Goal: Book appointment/travel/reservation

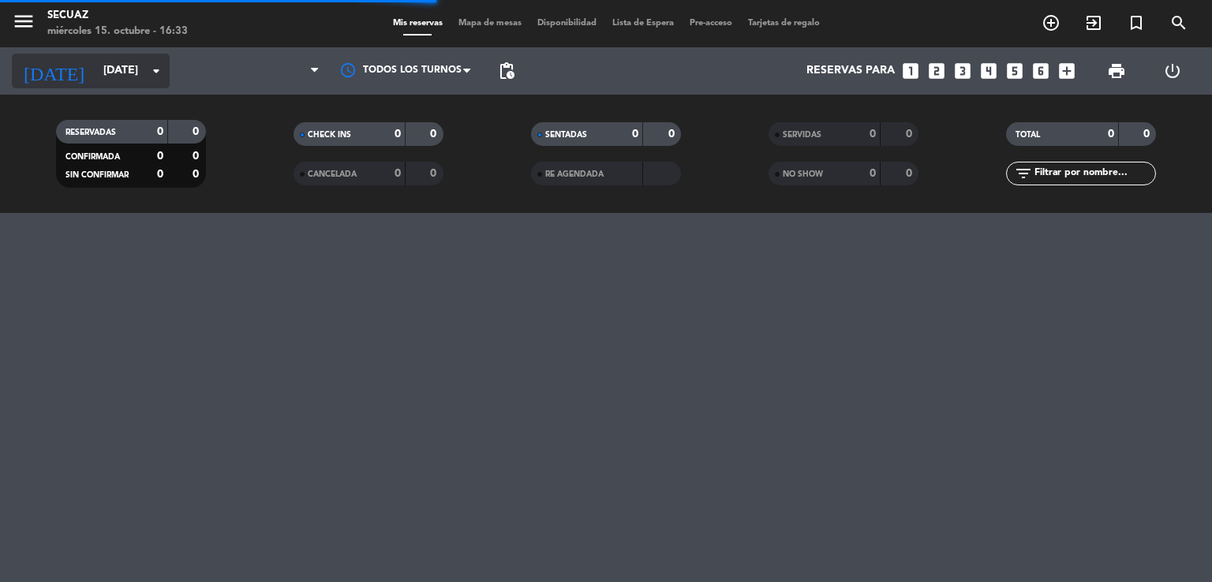
click at [143, 72] on input "[DATE]" at bounding box center [170, 71] width 150 height 28
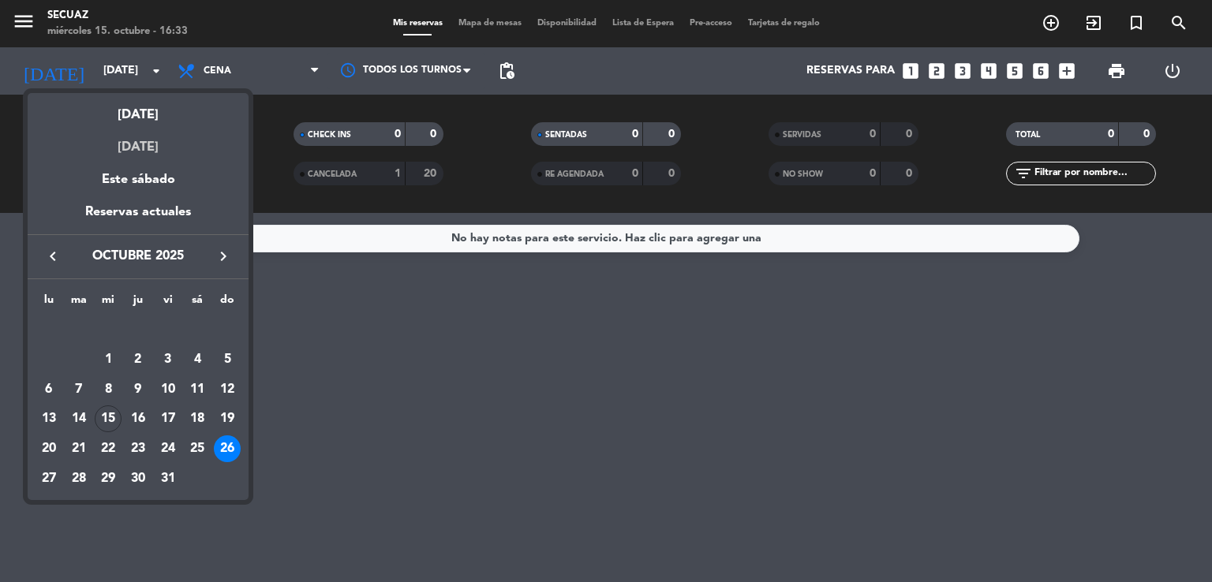
click at [162, 146] on div "[DATE]" at bounding box center [138, 141] width 221 height 32
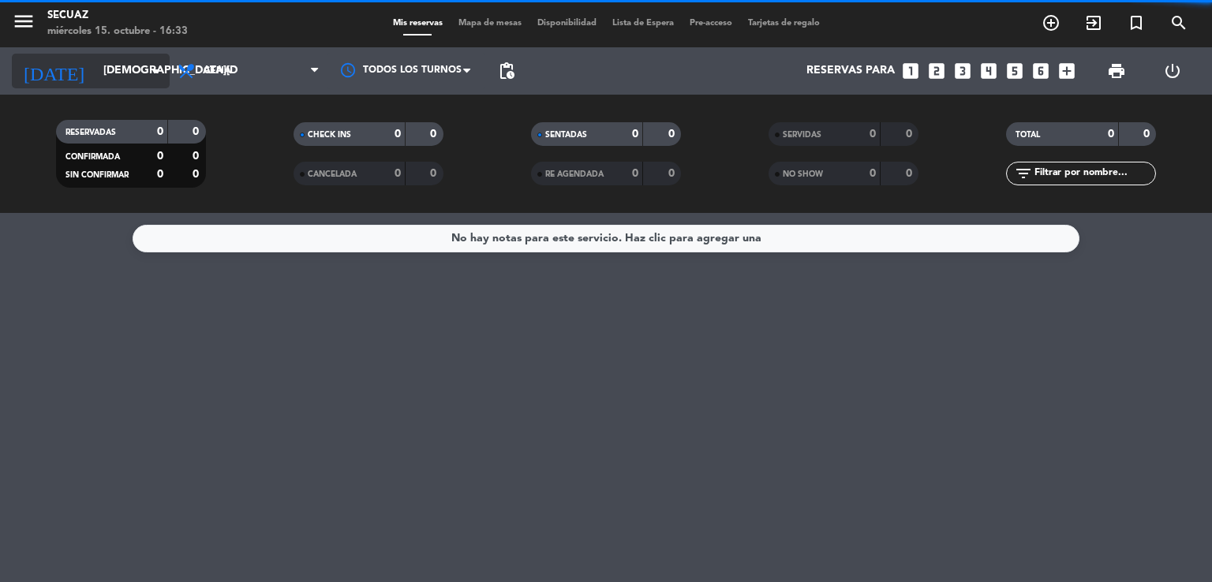
click at [117, 71] on input "[DEMOGRAPHIC_DATA][DATE]" at bounding box center [170, 71] width 150 height 28
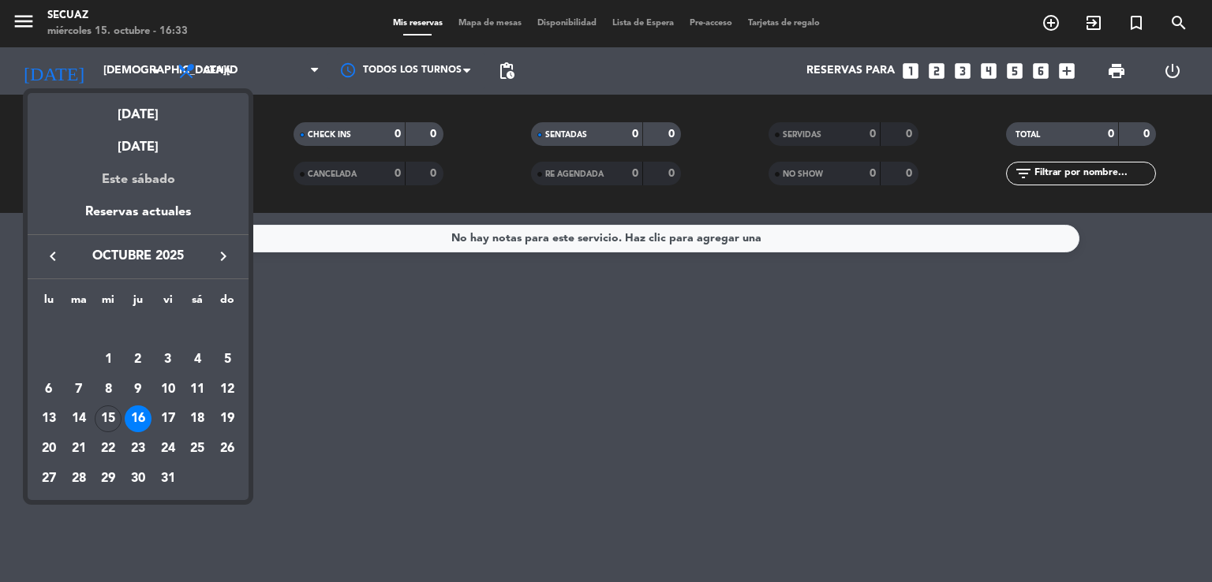
click at [155, 178] on div "Este sábado" at bounding box center [138, 180] width 221 height 44
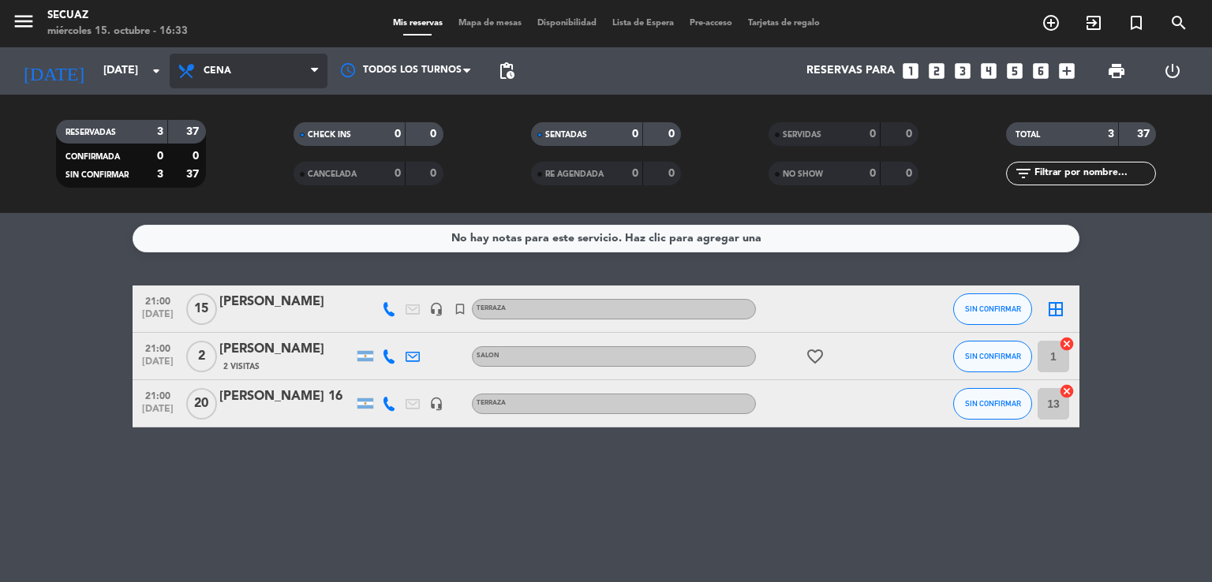
click at [283, 69] on span "Cena" at bounding box center [249, 71] width 158 height 35
click at [254, 174] on div "menu secuaz [DATE] 15. octubre - 16:33 Mis reservas Mapa de mesas Disponibilida…" at bounding box center [606, 106] width 1212 height 213
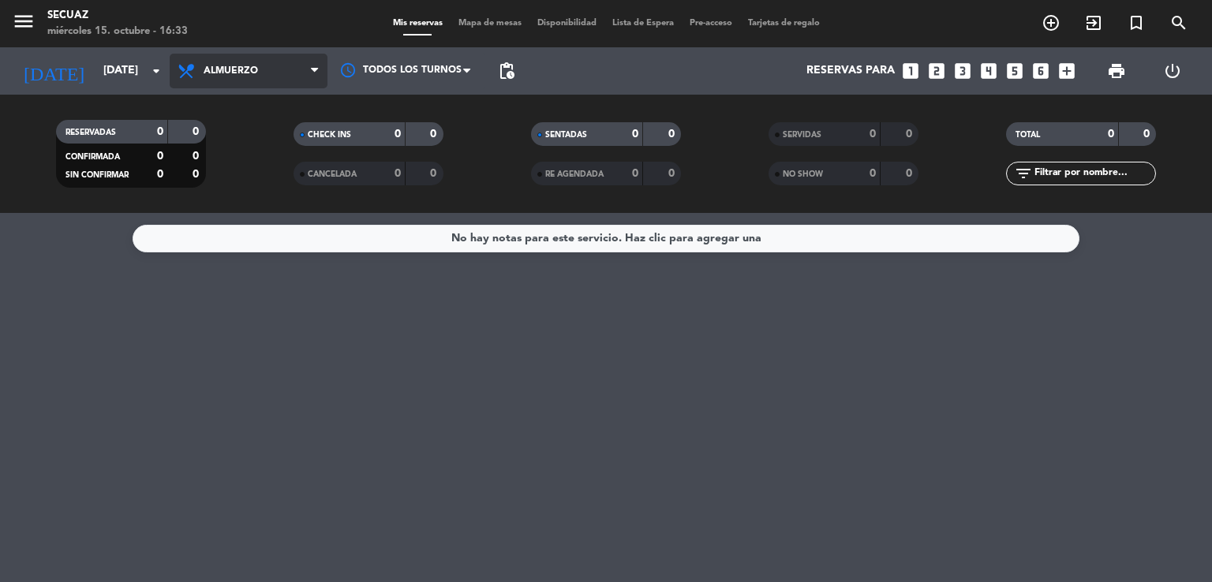
click at [312, 80] on span "Almuerzo" at bounding box center [249, 71] width 158 height 35
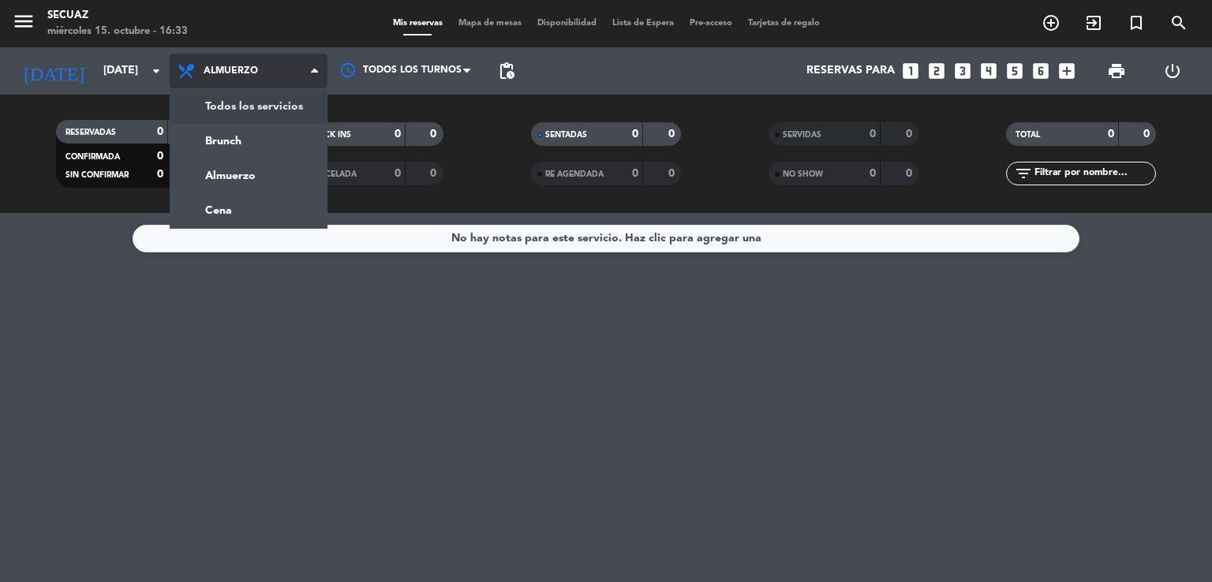
click at [271, 111] on div "menu secuaz [DATE] 15. octubre - 16:33 Mis reservas Mapa de mesas Disponibilida…" at bounding box center [606, 106] width 1212 height 213
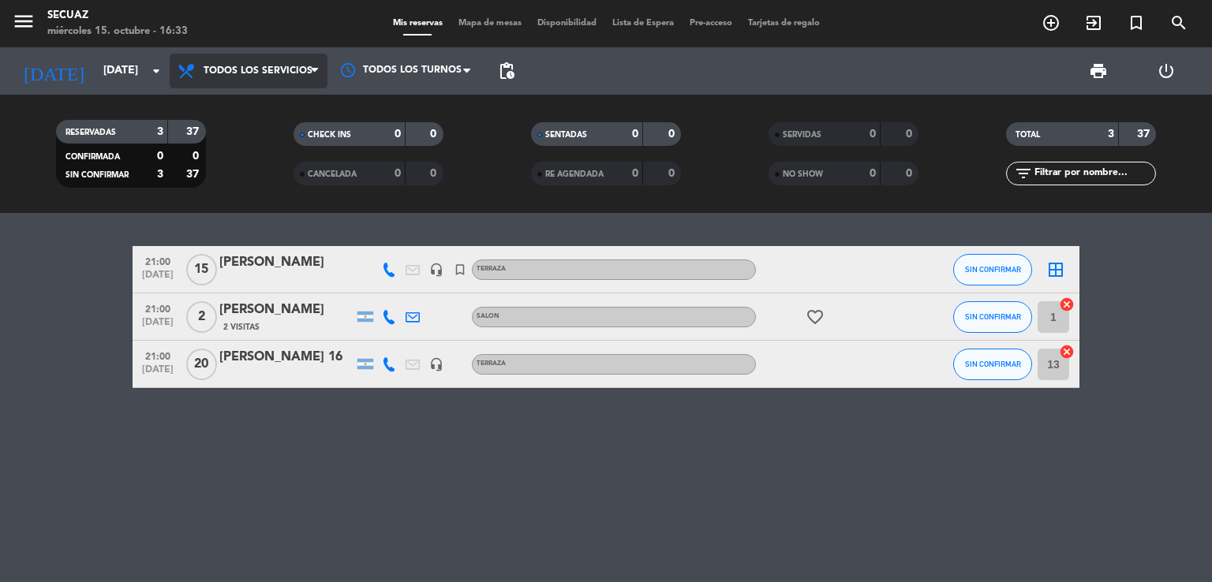
click at [311, 69] on icon at bounding box center [314, 71] width 7 height 13
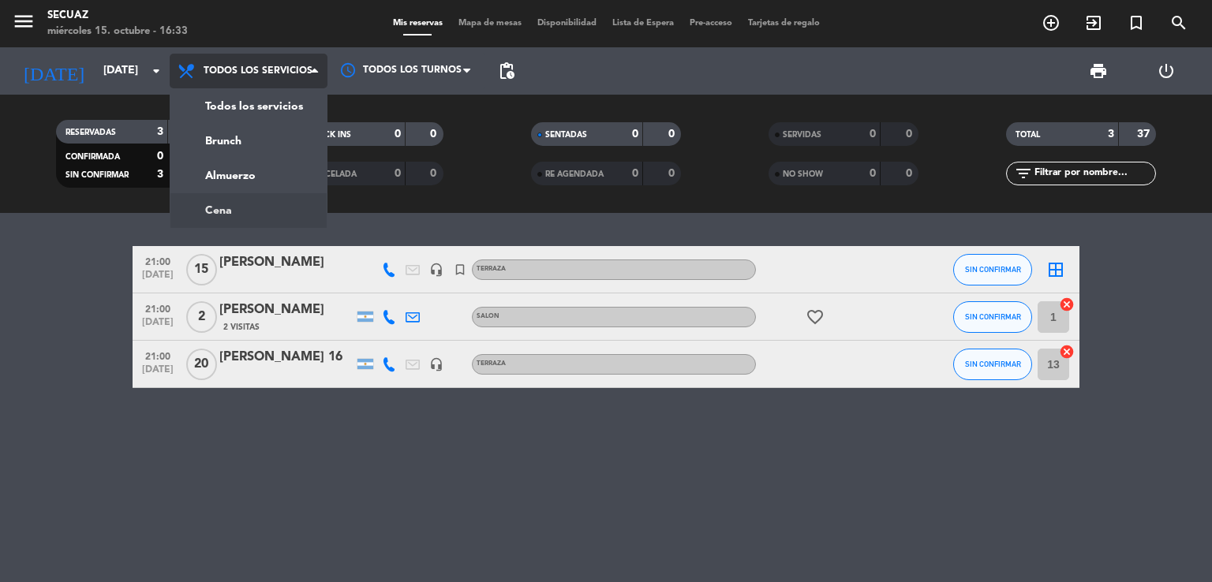
click at [245, 204] on div "menu secuaz [DATE] 15. octubre - 16:33 Mis reservas Mapa de mesas Disponibilida…" at bounding box center [606, 106] width 1212 height 213
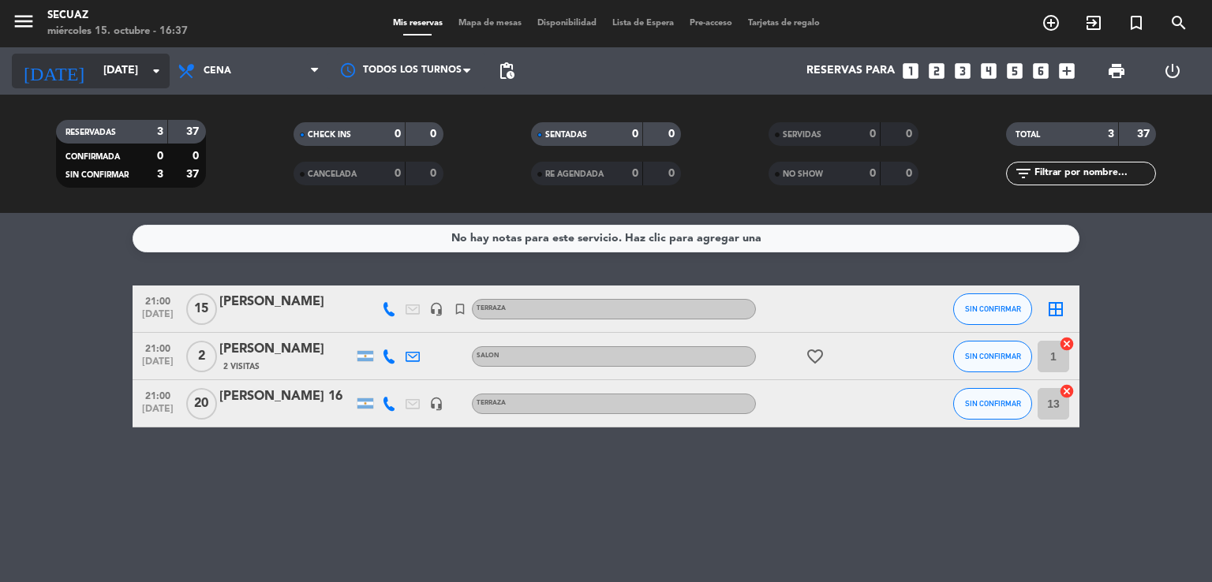
click at [140, 65] on input "[DATE]" at bounding box center [170, 71] width 150 height 28
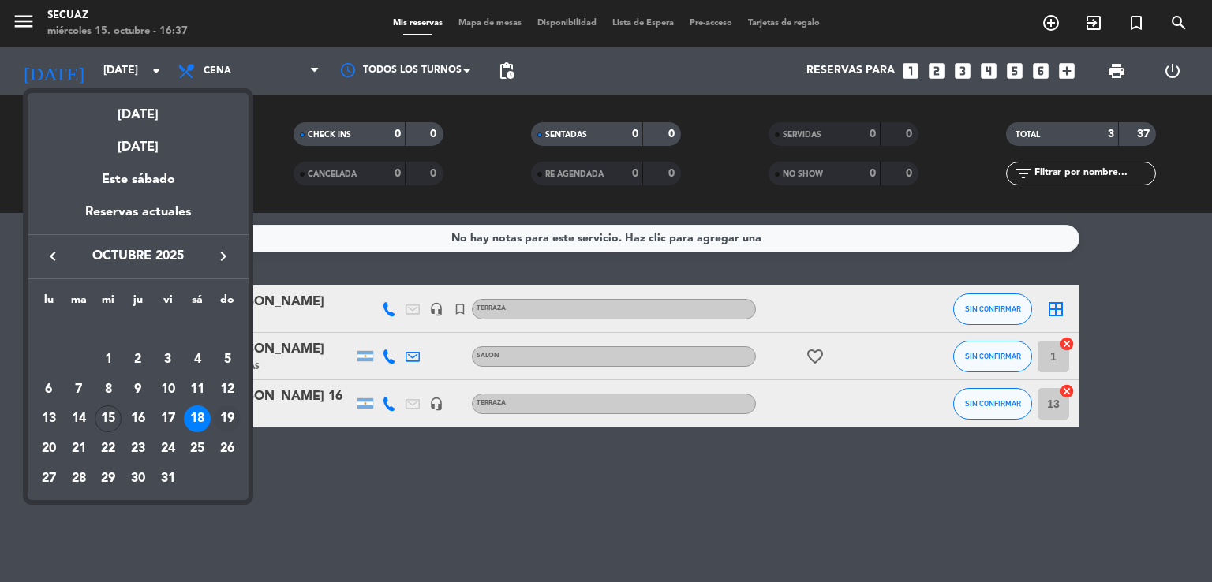
click at [230, 417] on div "19" at bounding box center [227, 419] width 27 height 27
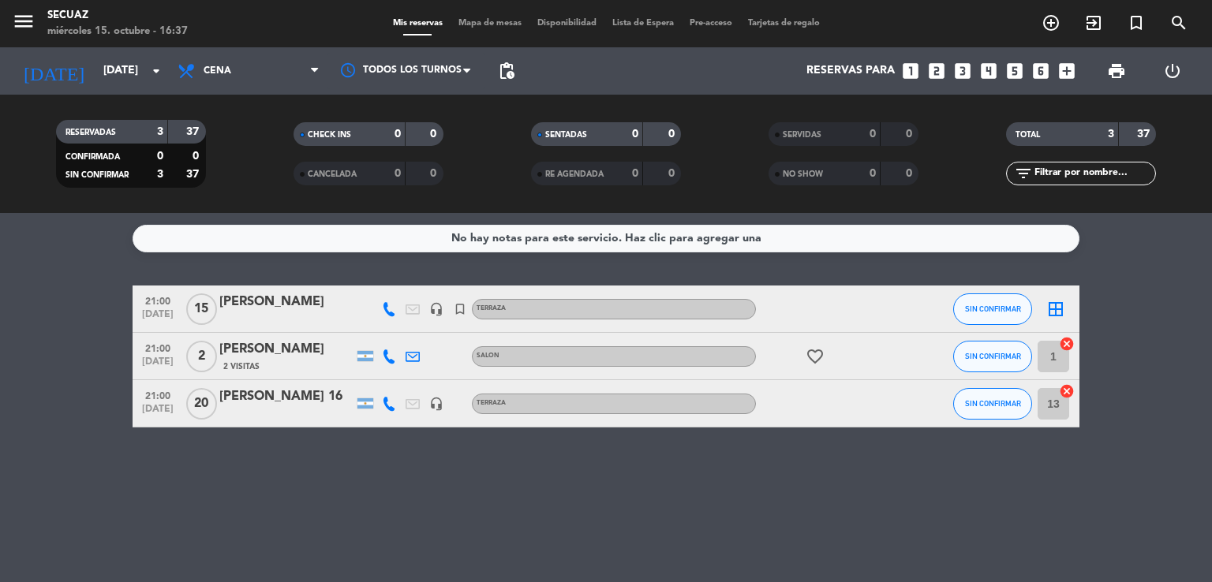
type input "[DATE]"
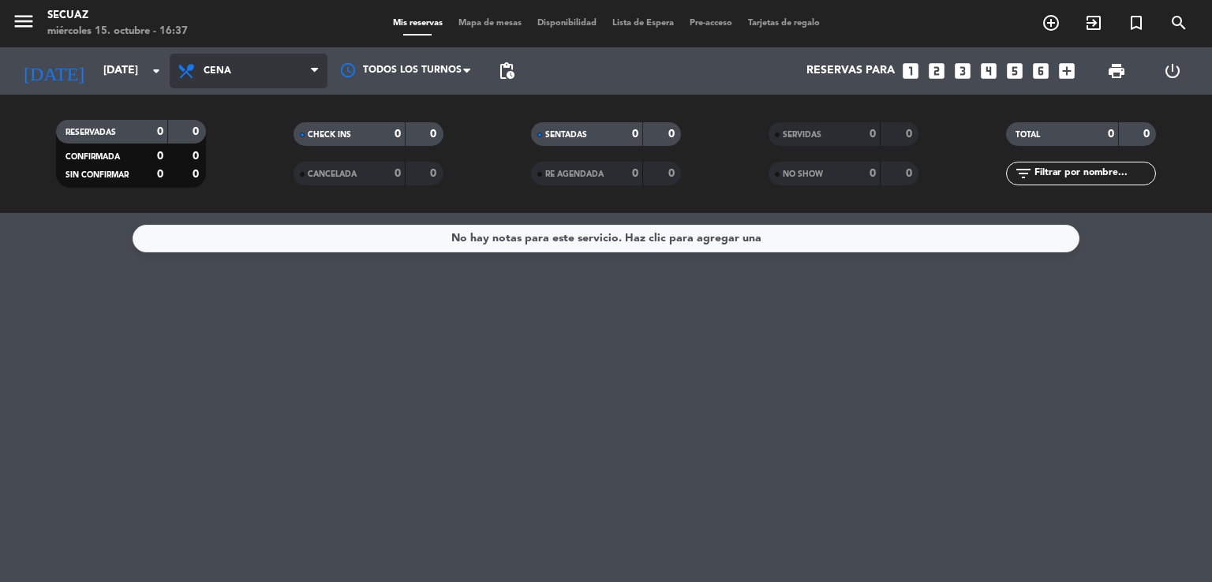
click at [262, 69] on span "Cena" at bounding box center [249, 71] width 158 height 35
click at [252, 177] on div "menu secuaz [DATE] 15. octubre - 16:37 Mis reservas Mapa de mesas Disponibilida…" at bounding box center [606, 106] width 1212 height 213
